Goal: Task Accomplishment & Management: Use online tool/utility

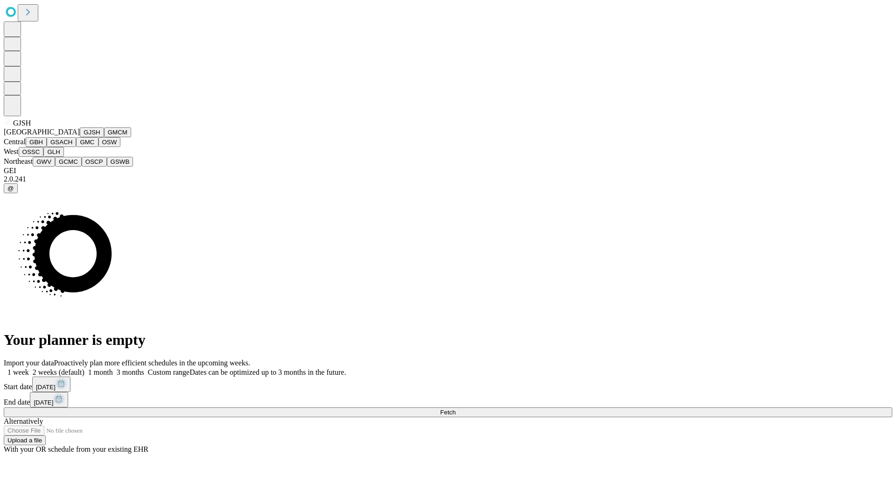
click at [80, 137] on button "GJSH" at bounding box center [92, 132] width 24 height 10
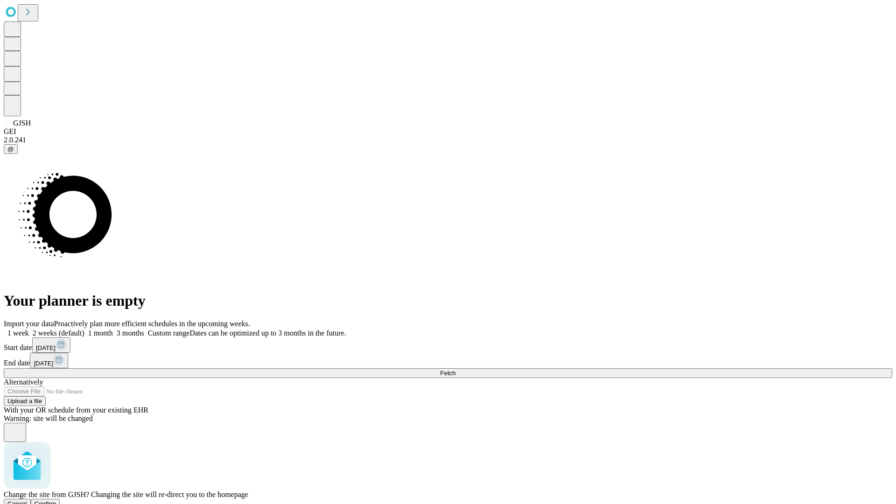
click at [56, 500] on span "Confirm" at bounding box center [46, 503] width 22 height 7
click at [113, 329] on label "1 month" at bounding box center [98, 333] width 28 height 8
click at [455, 369] on span "Fetch" at bounding box center [447, 372] width 15 height 7
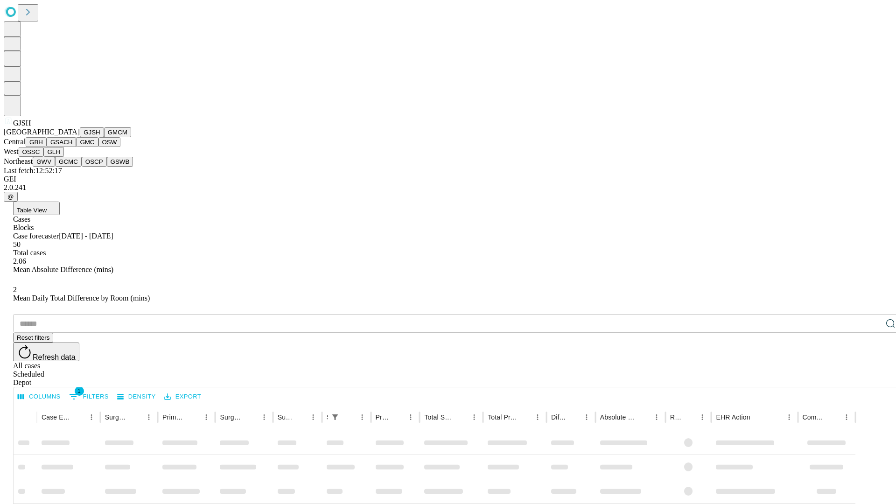
click at [104, 137] on button "GMCM" at bounding box center [117, 132] width 27 height 10
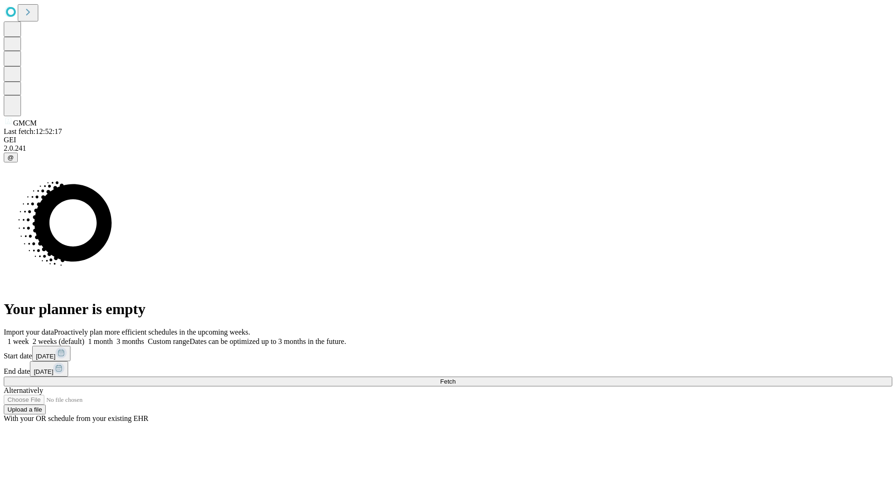
click at [113, 337] on label "1 month" at bounding box center [98, 341] width 28 height 8
click at [455, 378] on span "Fetch" at bounding box center [447, 381] width 15 height 7
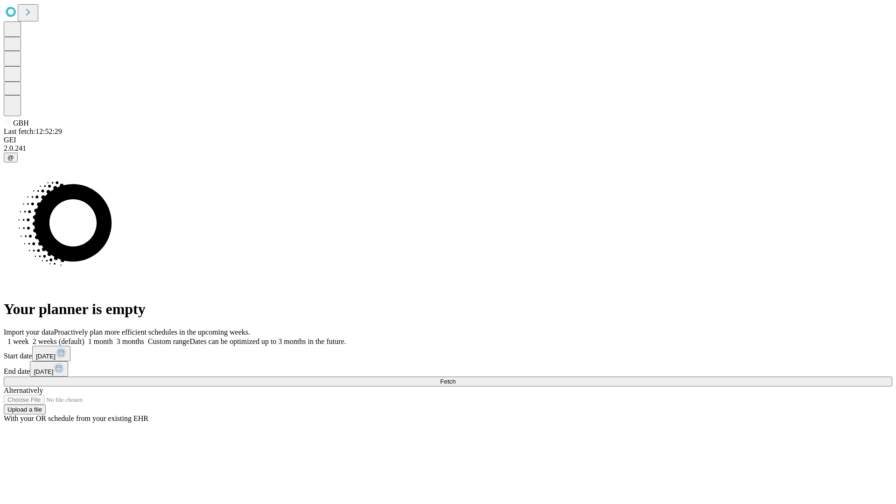
click at [113, 337] on label "1 month" at bounding box center [98, 341] width 28 height 8
click at [455, 378] on span "Fetch" at bounding box center [447, 381] width 15 height 7
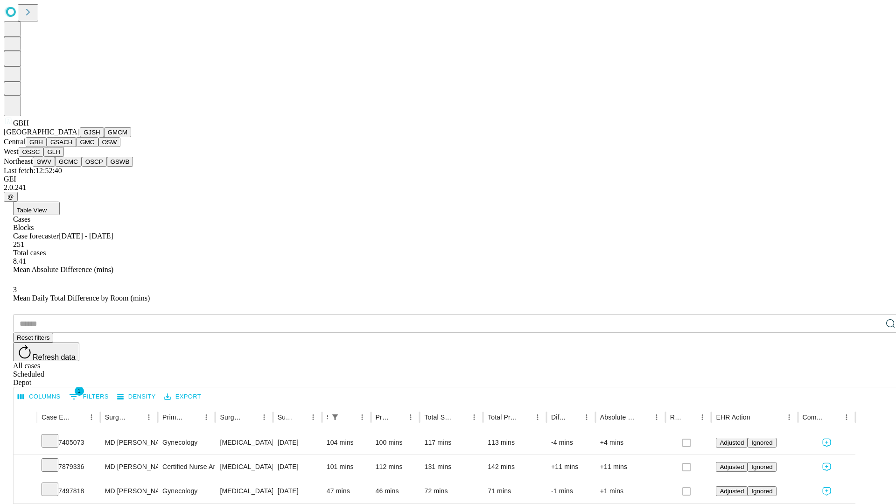
click at [72, 147] on button "GSACH" at bounding box center [61, 142] width 29 height 10
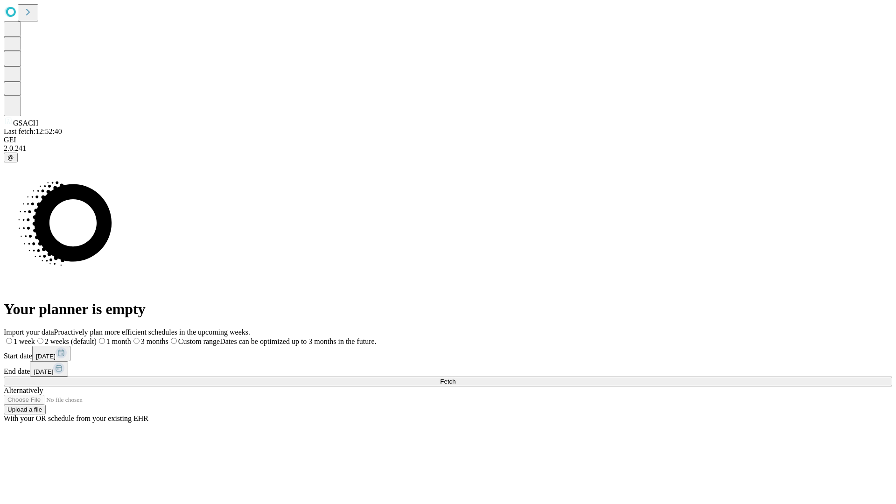
click at [131, 337] on label "1 month" at bounding box center [114, 341] width 35 height 8
click at [455, 378] on span "Fetch" at bounding box center [447, 381] width 15 height 7
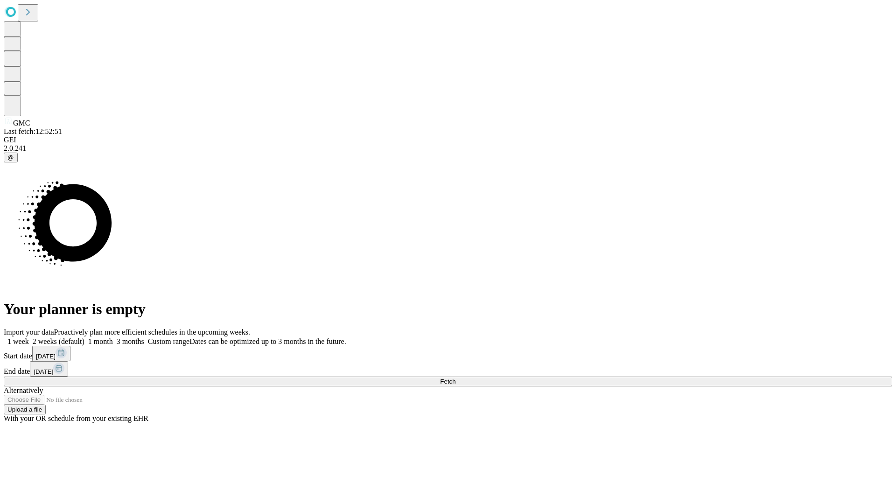
click at [113, 337] on label "1 month" at bounding box center [98, 341] width 28 height 8
click at [455, 378] on span "Fetch" at bounding box center [447, 381] width 15 height 7
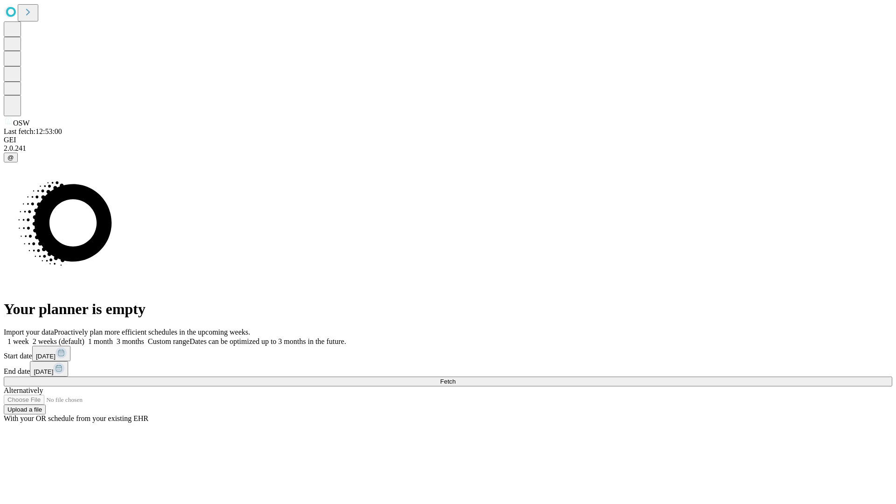
click at [113, 337] on label "1 month" at bounding box center [98, 341] width 28 height 8
click at [455, 378] on span "Fetch" at bounding box center [447, 381] width 15 height 7
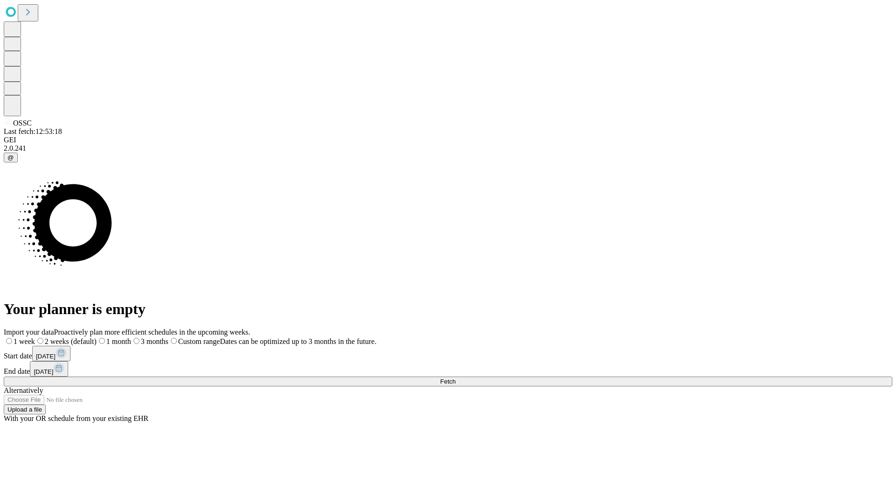
click at [131, 337] on label "1 month" at bounding box center [114, 341] width 35 height 8
click at [455, 378] on span "Fetch" at bounding box center [447, 381] width 15 height 7
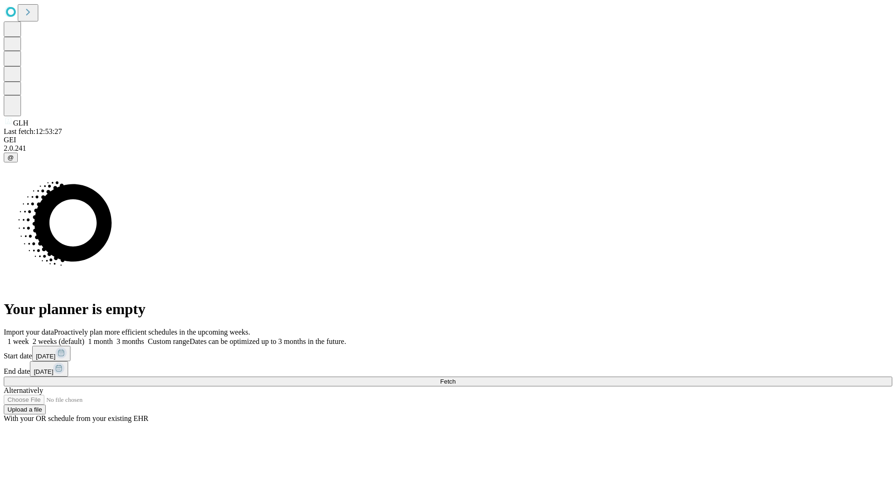
click at [455, 378] on span "Fetch" at bounding box center [447, 381] width 15 height 7
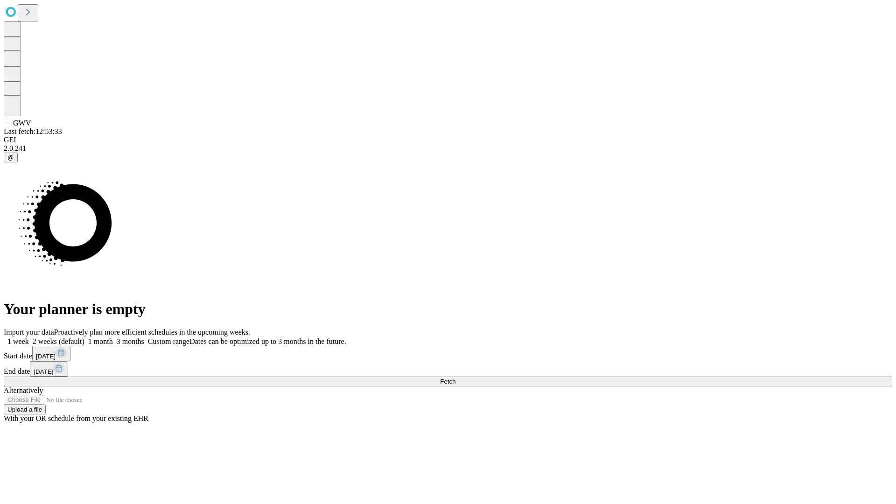
click at [113, 337] on label "1 month" at bounding box center [98, 341] width 28 height 8
click at [455, 378] on span "Fetch" at bounding box center [447, 381] width 15 height 7
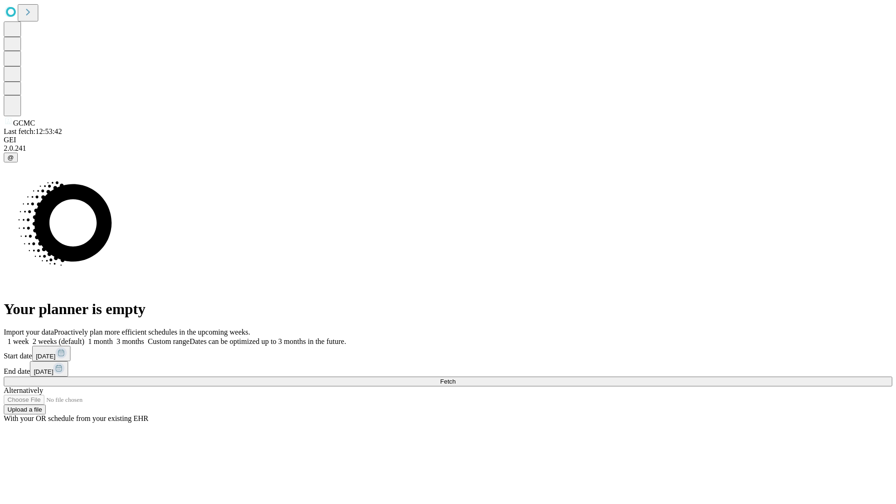
click at [113, 337] on label "1 month" at bounding box center [98, 341] width 28 height 8
click at [455, 378] on span "Fetch" at bounding box center [447, 381] width 15 height 7
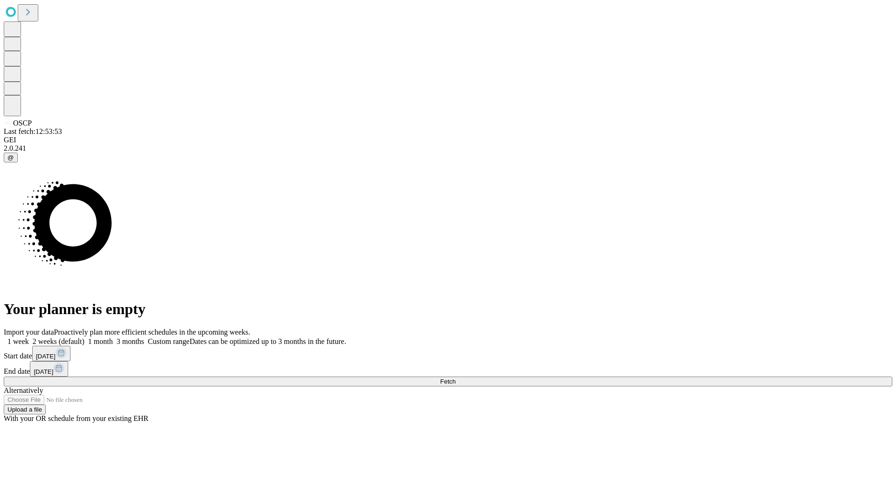
click at [113, 337] on label "1 month" at bounding box center [98, 341] width 28 height 8
click at [455, 378] on span "Fetch" at bounding box center [447, 381] width 15 height 7
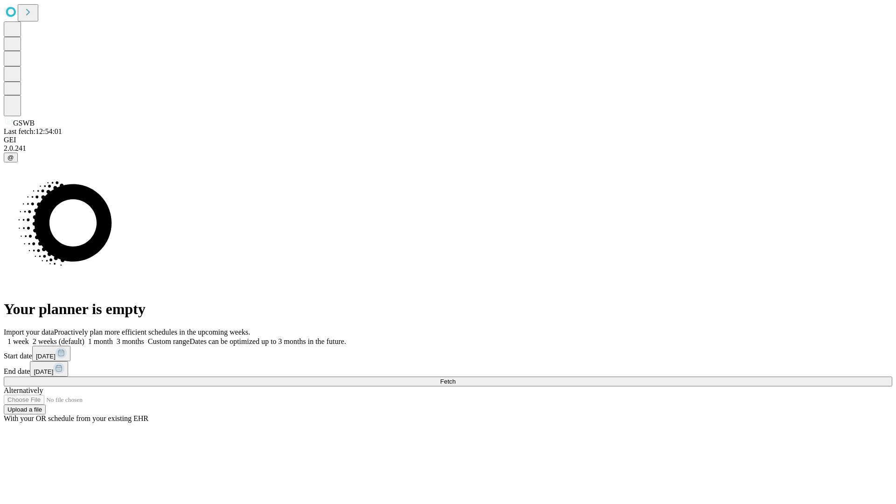
click at [113, 337] on label "1 month" at bounding box center [98, 341] width 28 height 8
click at [455, 378] on span "Fetch" at bounding box center [447, 381] width 15 height 7
